Goal: Task Accomplishment & Management: Use online tool/utility

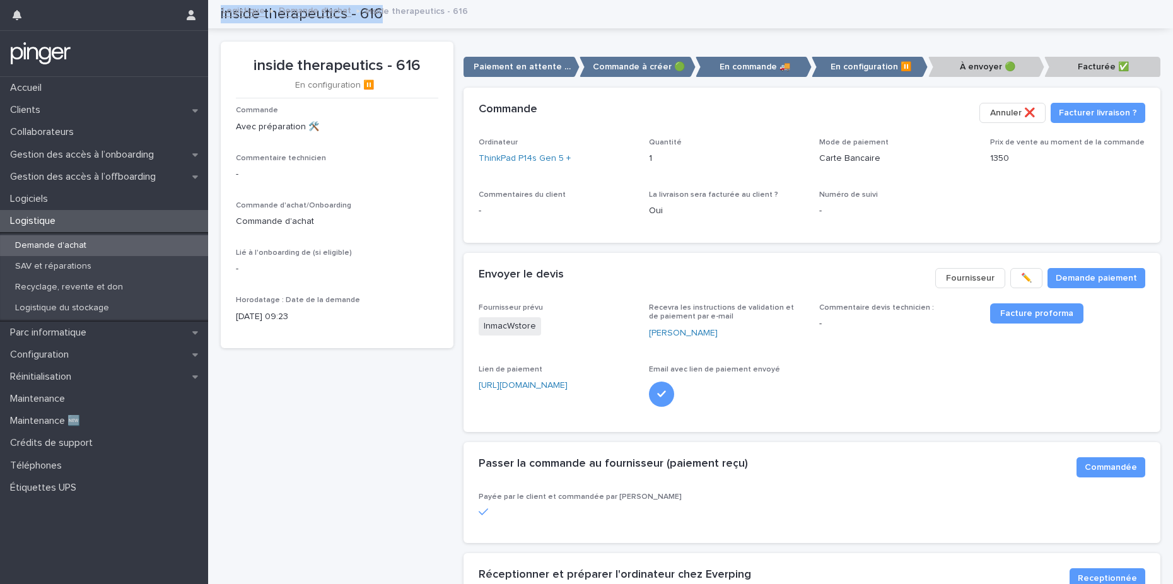
scroll to position [395, 0]
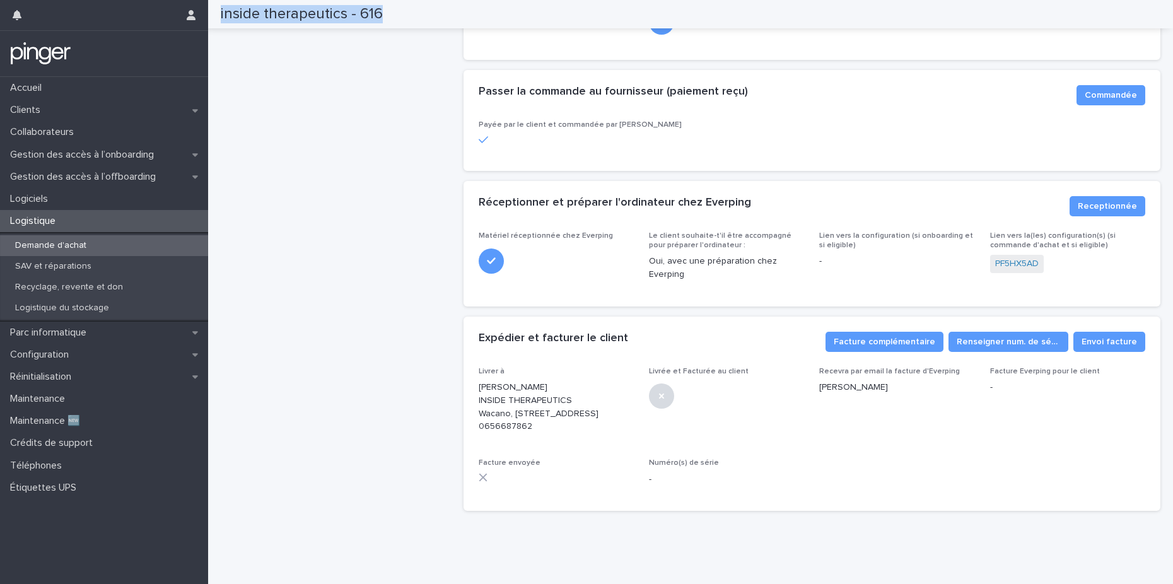
click at [74, 245] on p "Demande d'achat" at bounding box center [50, 245] width 91 height 11
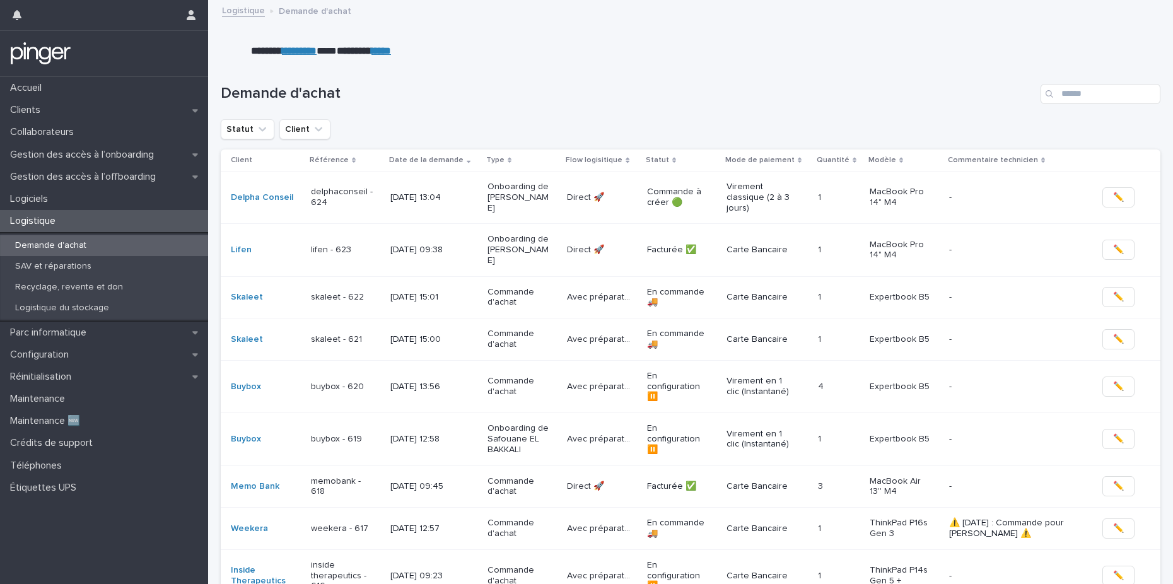
click at [373, 197] on p "delphaconseil - 624" at bounding box center [342, 197] width 63 height 21
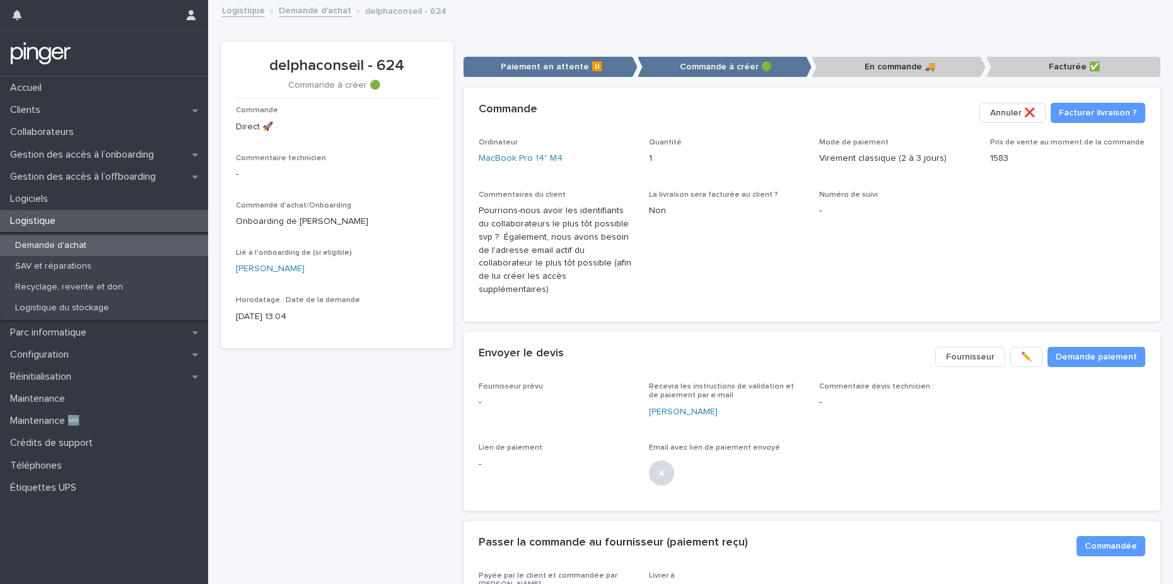
click at [668, 250] on span "La livraison sera facturée au client ? Non" at bounding box center [726, 248] width 155 height 116
click at [714, 265] on span "La livraison sera facturée au client ? Non" at bounding box center [726, 248] width 155 height 116
click at [1063, 351] on span "Demande paiement" at bounding box center [1095, 357] width 81 height 13
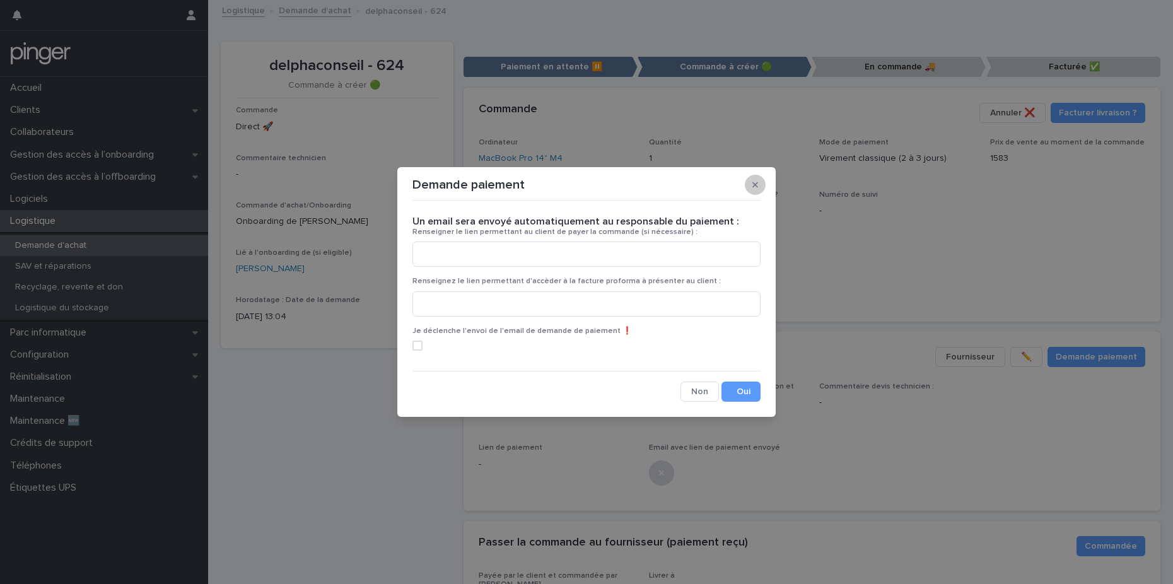
click at [757, 186] on icon "button" at bounding box center [755, 185] width 6 height 6
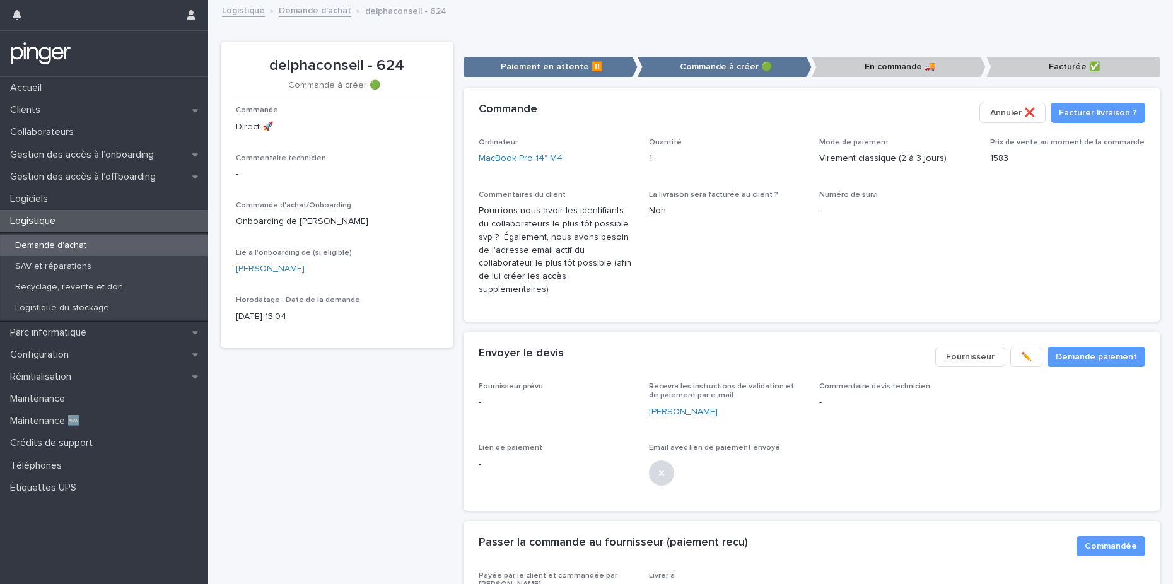
click at [932, 264] on span "Numéro de suivi -" at bounding box center [896, 248] width 155 height 116
click at [358, 72] on p "delphaconseil - 624" at bounding box center [337, 66] width 202 height 18
drag, startPoint x: 268, startPoint y: 65, endPoint x: 401, endPoint y: 65, distance: 133.0
click at [401, 65] on p "delphaconseil - 624" at bounding box center [337, 66] width 202 height 18
copy p "delphaconseil - 624"
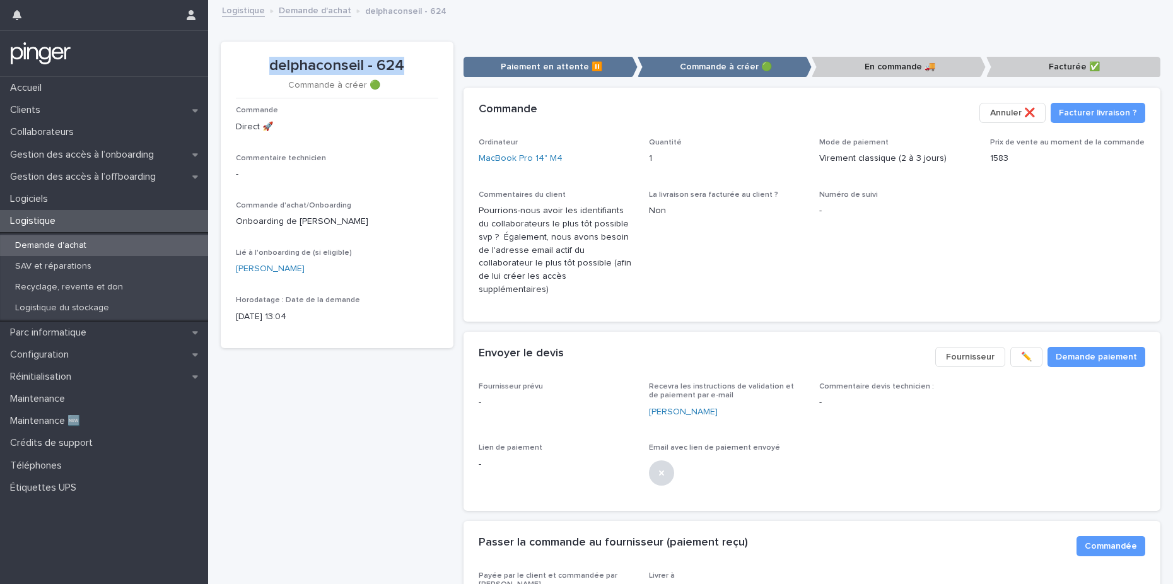
click at [610, 165] on div "Ordinateur MacBook Pro 14" M4" at bounding box center [556, 156] width 155 height 37
click at [533, 157] on link "MacBook Pro 14" M4" at bounding box center [521, 158] width 84 height 13
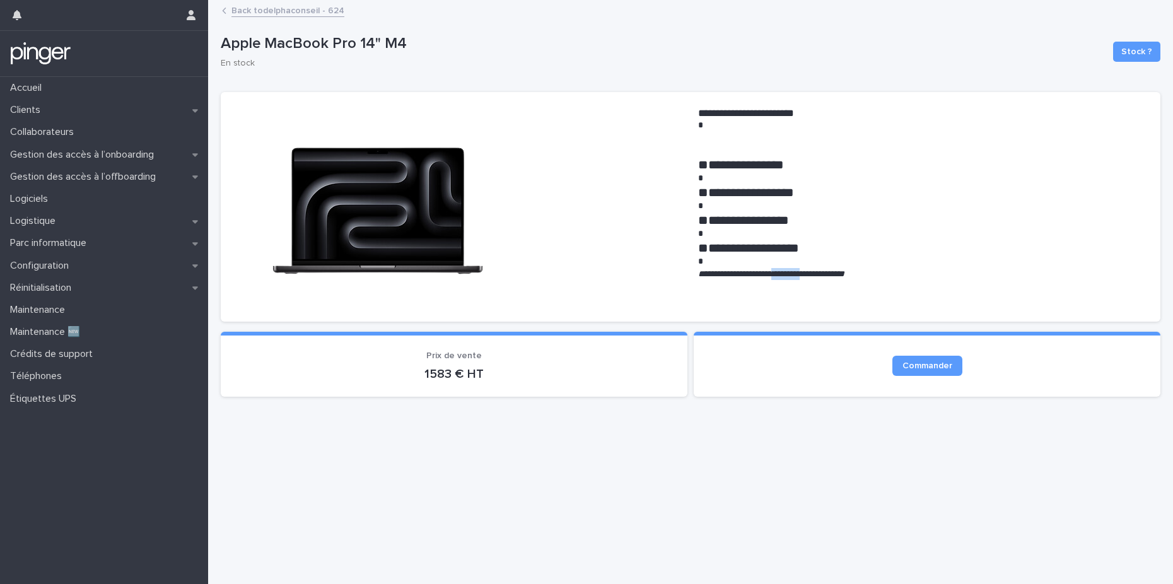
drag, startPoint x: 786, startPoint y: 273, endPoint x: 834, endPoint y: 271, distance: 48.6
click at [834, 271] on em "**********" at bounding box center [771, 273] width 146 height 9
copy em "*********"
click at [377, 79] on div "**********" at bounding box center [690, 205] width 939 height 252
click at [288, 3] on link "Back to delphaconseil - 624" at bounding box center [287, 10] width 113 height 15
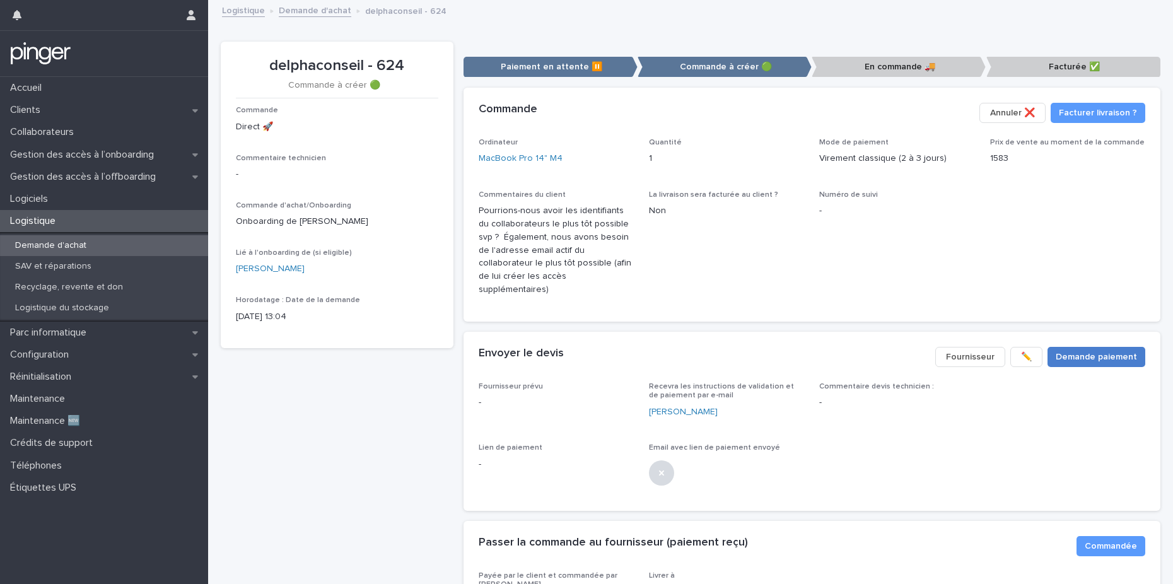
click at [1063, 351] on span "Demande paiement" at bounding box center [1095, 357] width 81 height 13
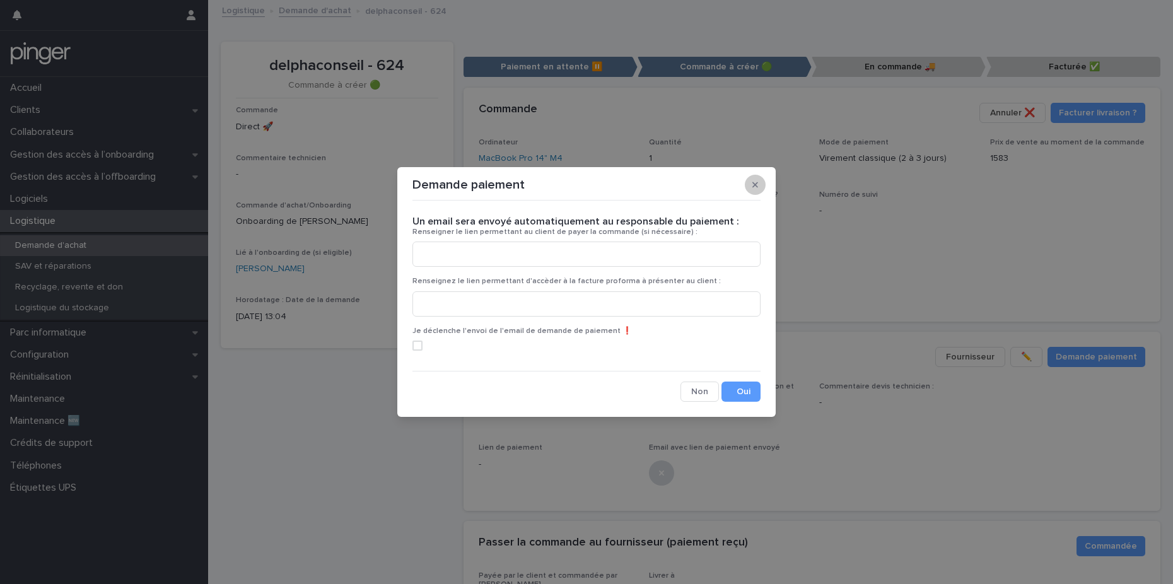
click at [753, 185] on icon "button" at bounding box center [755, 185] width 6 height 6
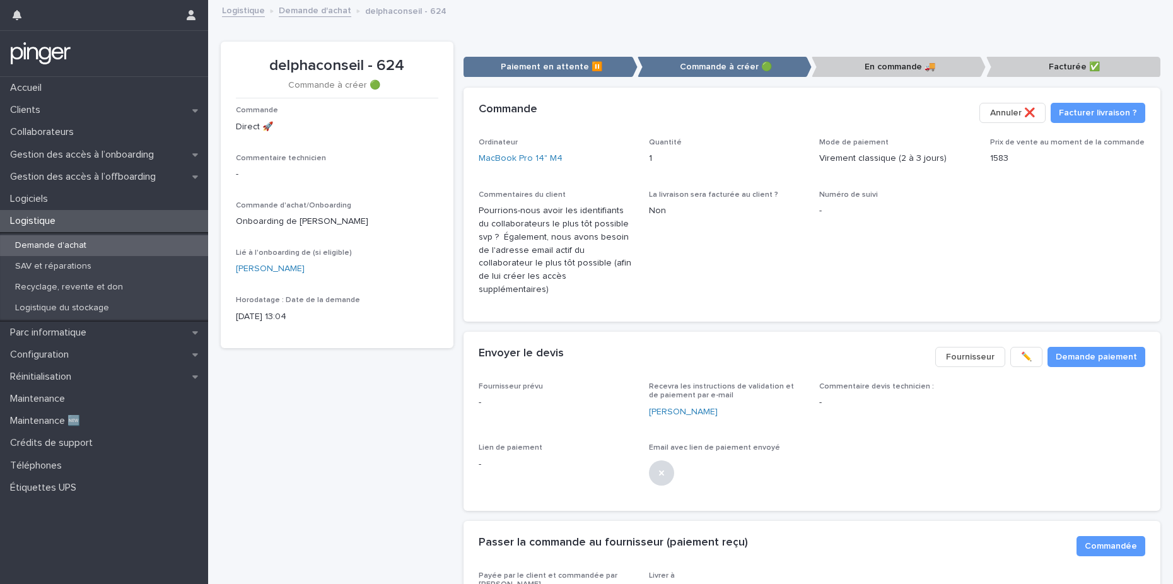
click at [765, 278] on span "La livraison sera facturée au client ? Non" at bounding box center [726, 248] width 155 height 116
click at [1062, 351] on span "Demande paiement" at bounding box center [1095, 357] width 81 height 13
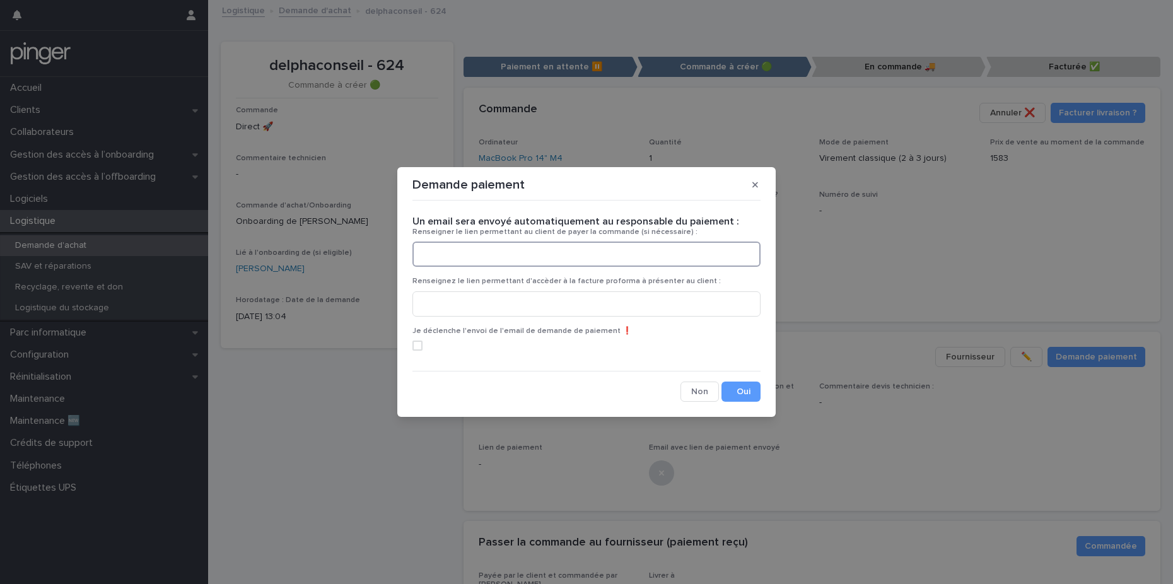
click at [583, 250] on input at bounding box center [586, 253] width 348 height 25
click at [561, 306] on input at bounding box center [586, 303] width 348 height 25
paste input "**********"
type input "**********"
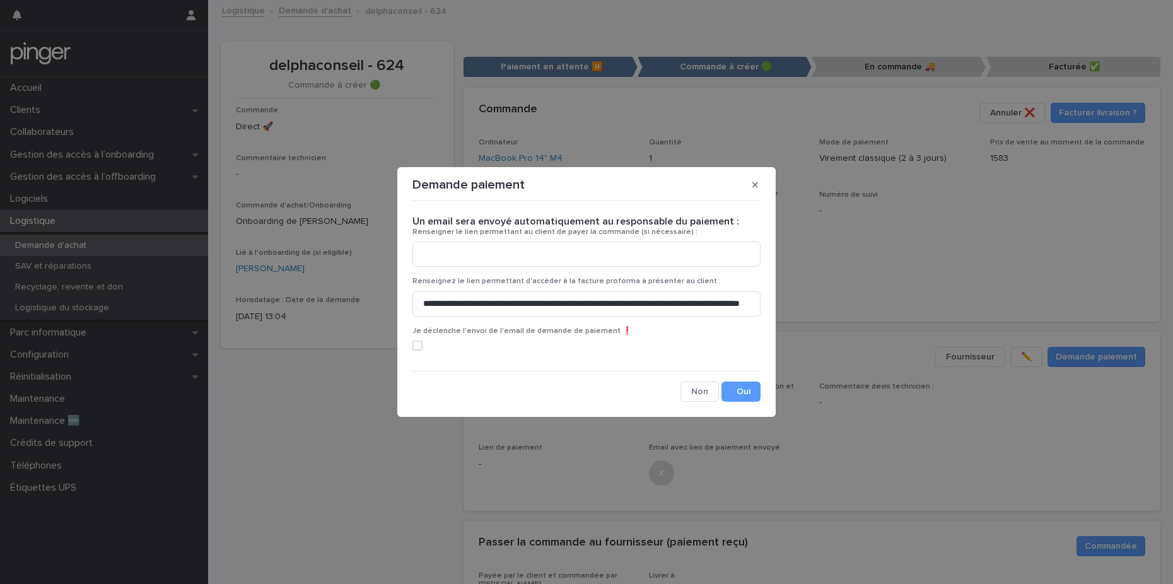
click at [522, 344] on label at bounding box center [586, 345] width 348 height 10
click at [741, 397] on button "Save" at bounding box center [740, 391] width 39 height 20
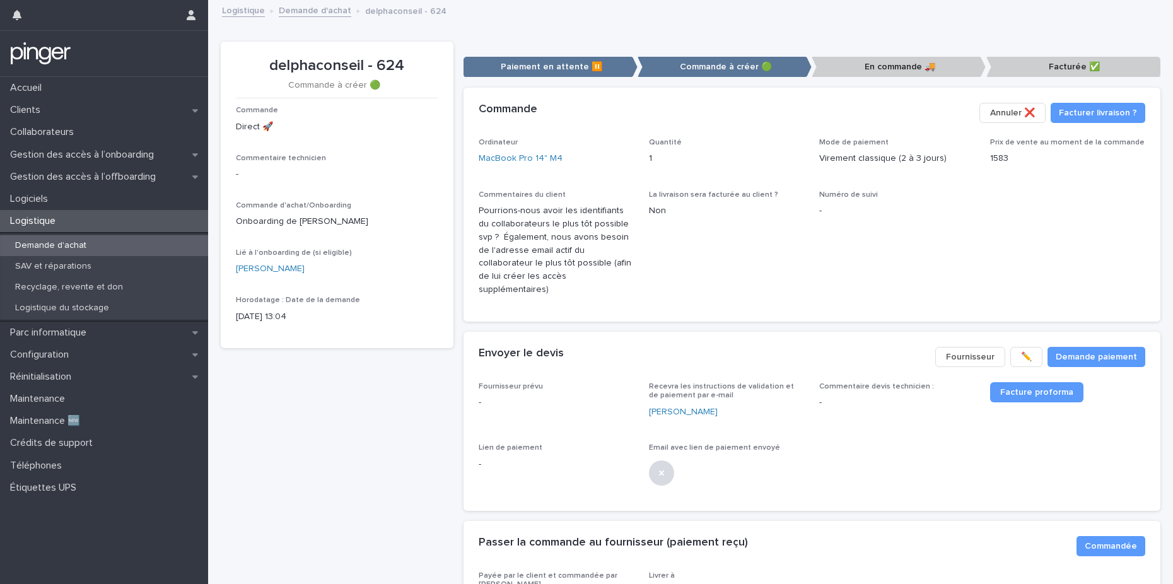
click at [788, 275] on span "La livraison sera facturée au client ? Non" at bounding box center [726, 248] width 155 height 116
click at [305, 13] on link "Demande d'achat" at bounding box center [315, 10] width 73 height 15
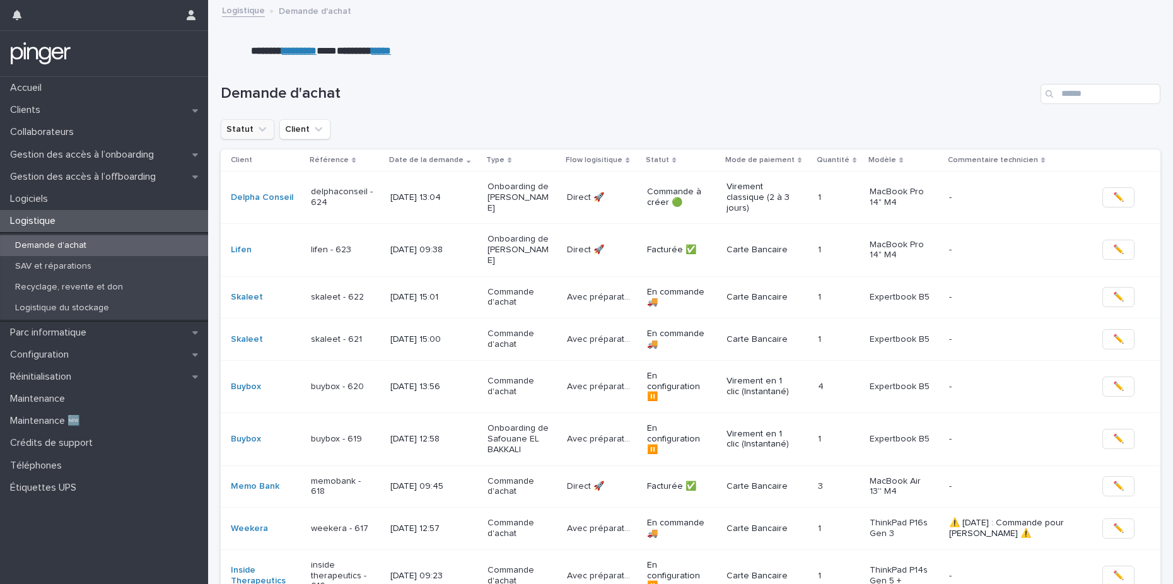
click at [256, 132] on icon "Statut" at bounding box center [262, 129] width 13 height 13
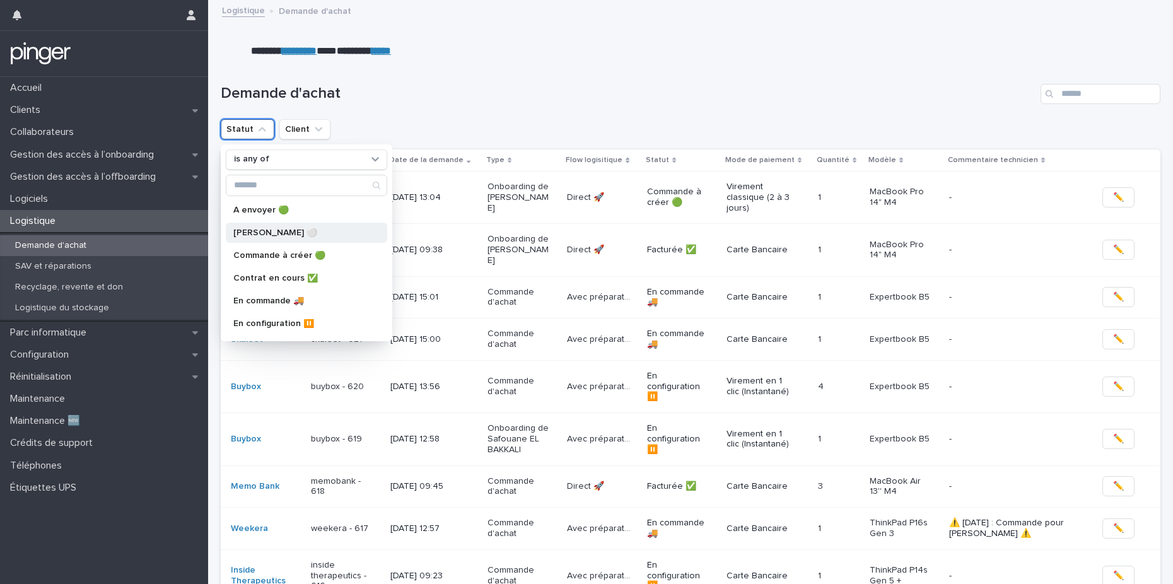
scroll to position [88, 0]
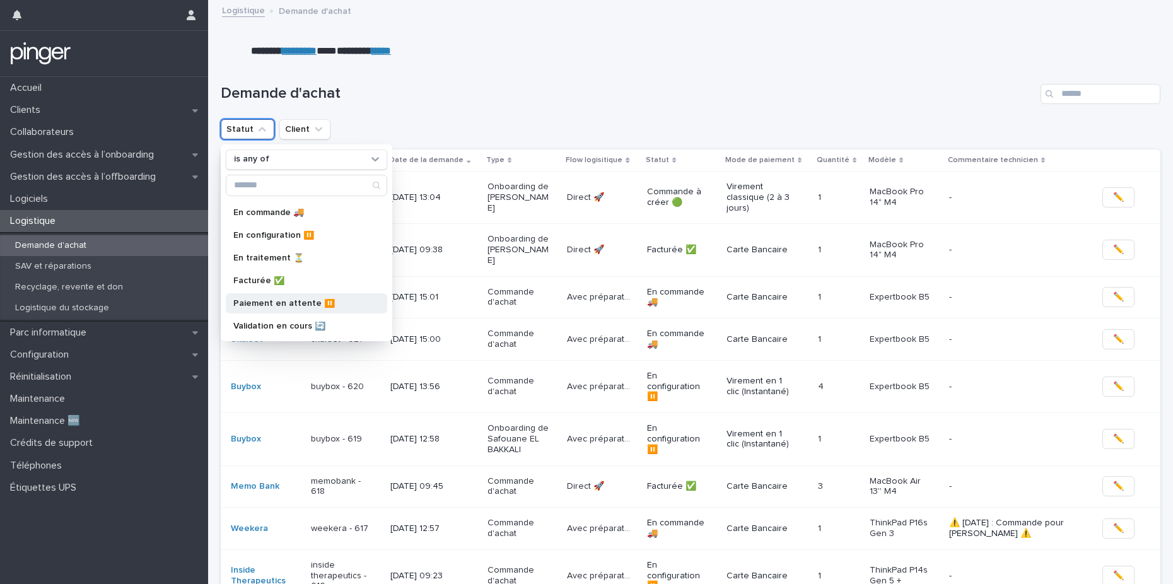
click at [318, 306] on p "Paiement en attente ⏸️" at bounding box center [300, 303] width 134 height 9
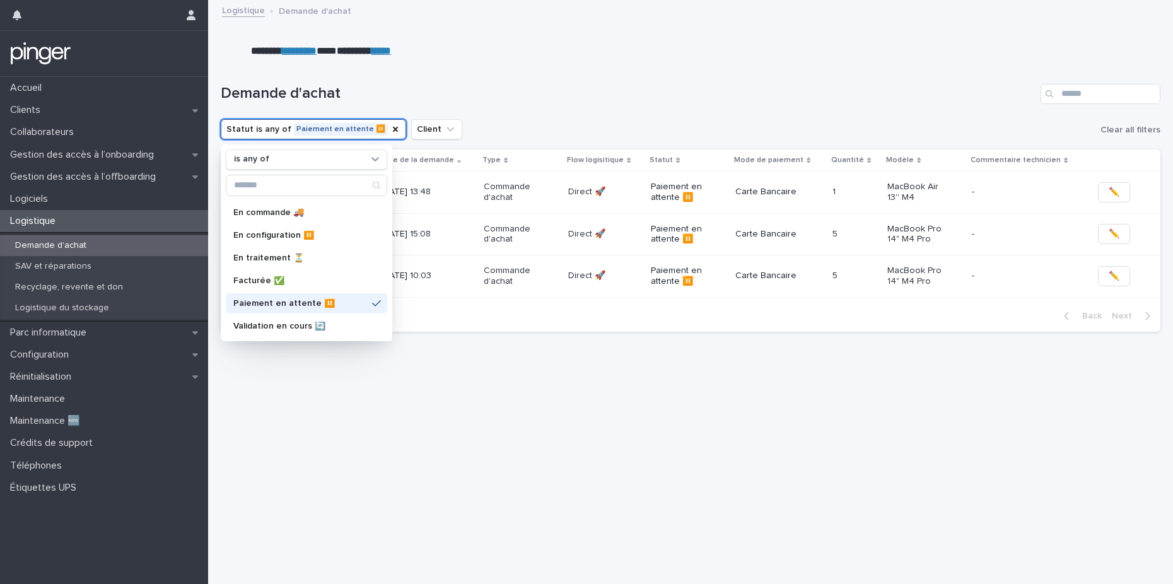
click at [586, 92] on h1 "Demande d'achat" at bounding box center [628, 93] width 815 height 18
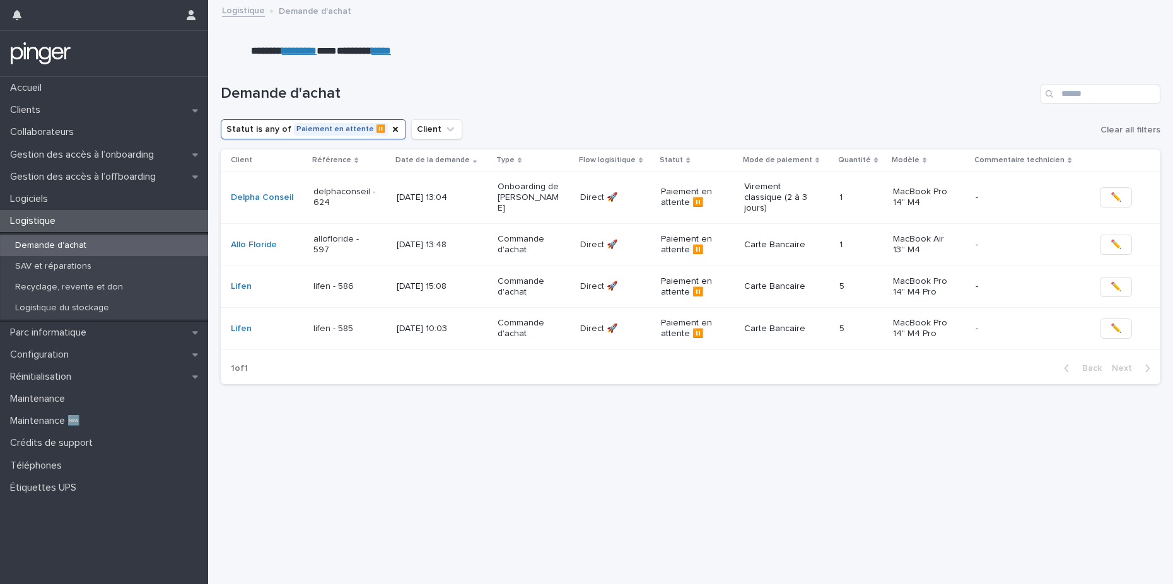
click at [464, 209] on td "[DATE] 13:04" at bounding box center [442, 197] width 101 height 52
